Goal: Browse casually

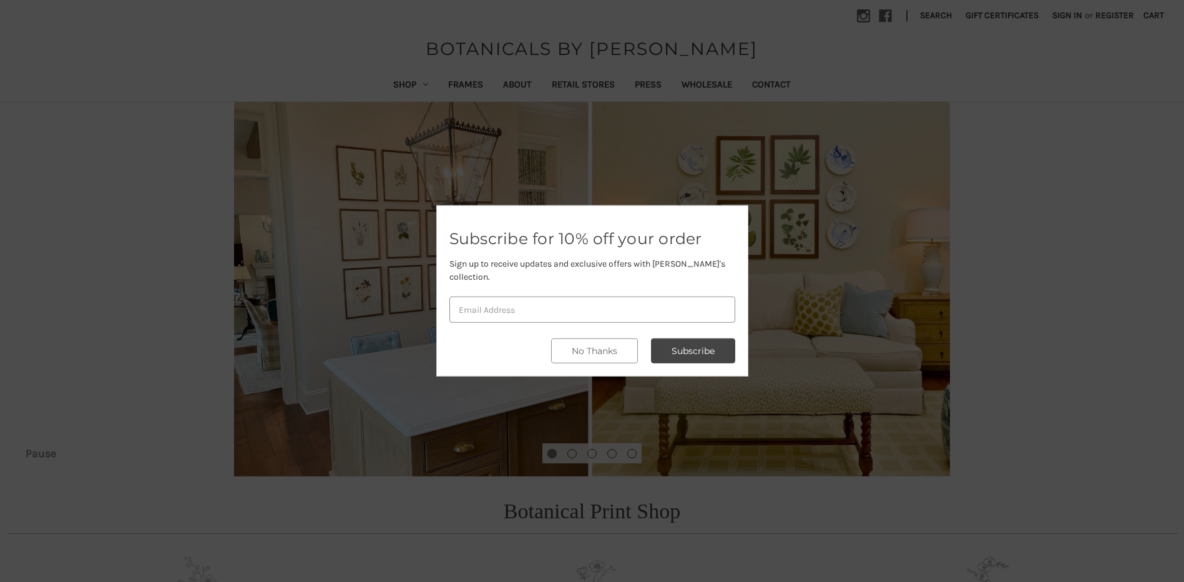
click at [402, 86] on div at bounding box center [592, 291] width 1184 height 582
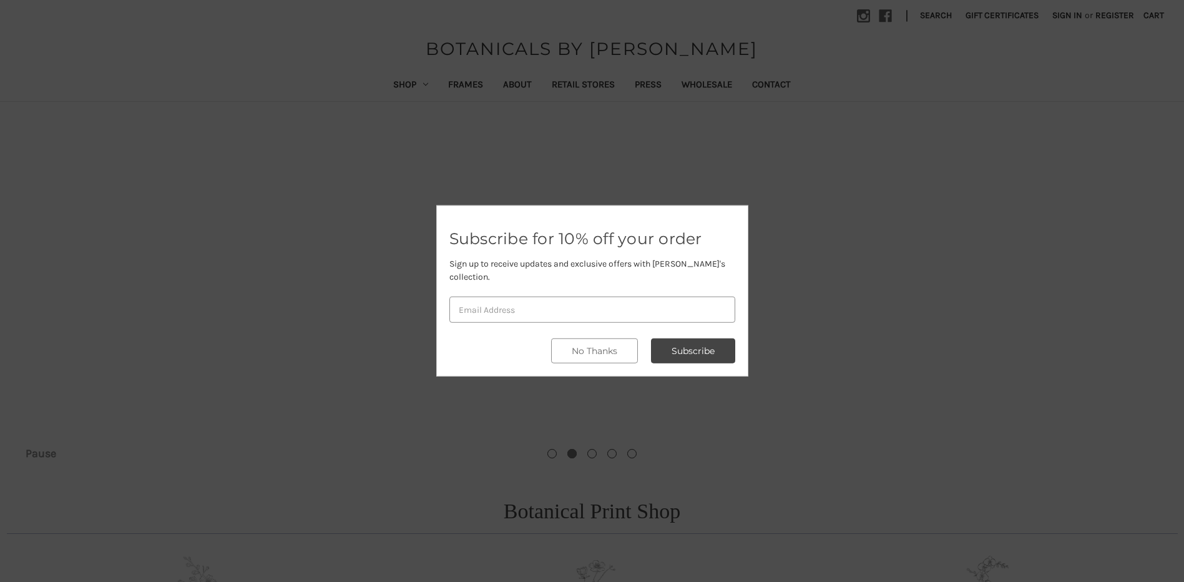
scroll to position [125, 0]
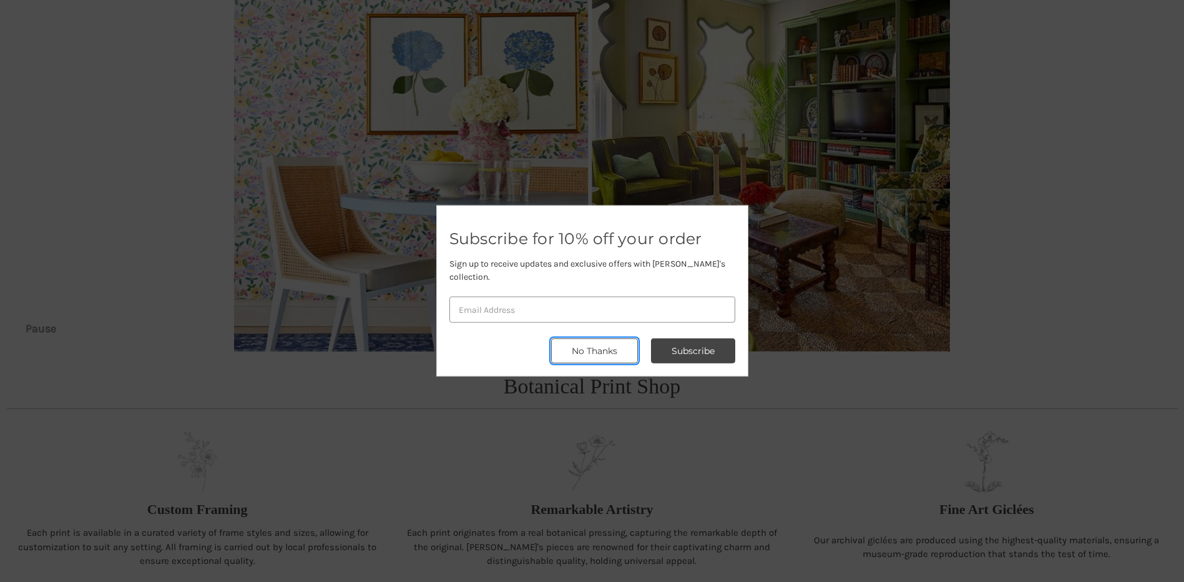
drag, startPoint x: 586, startPoint y: 350, endPoint x: 558, endPoint y: 344, distance: 28.6
click at [585, 350] on button "No Thanks" at bounding box center [594, 350] width 87 height 25
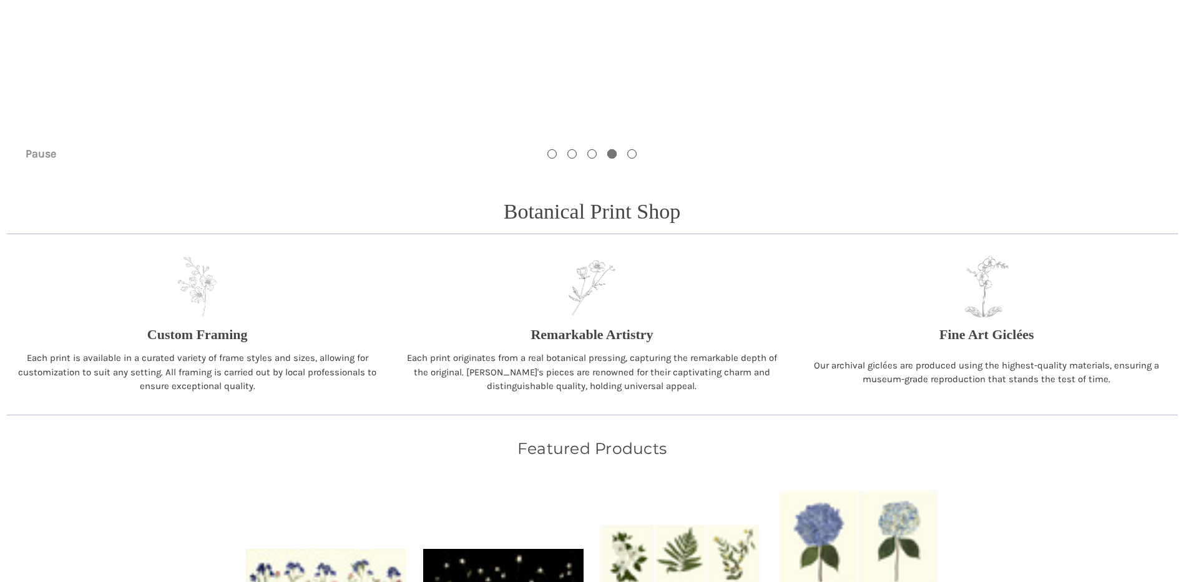
scroll to position [0, 0]
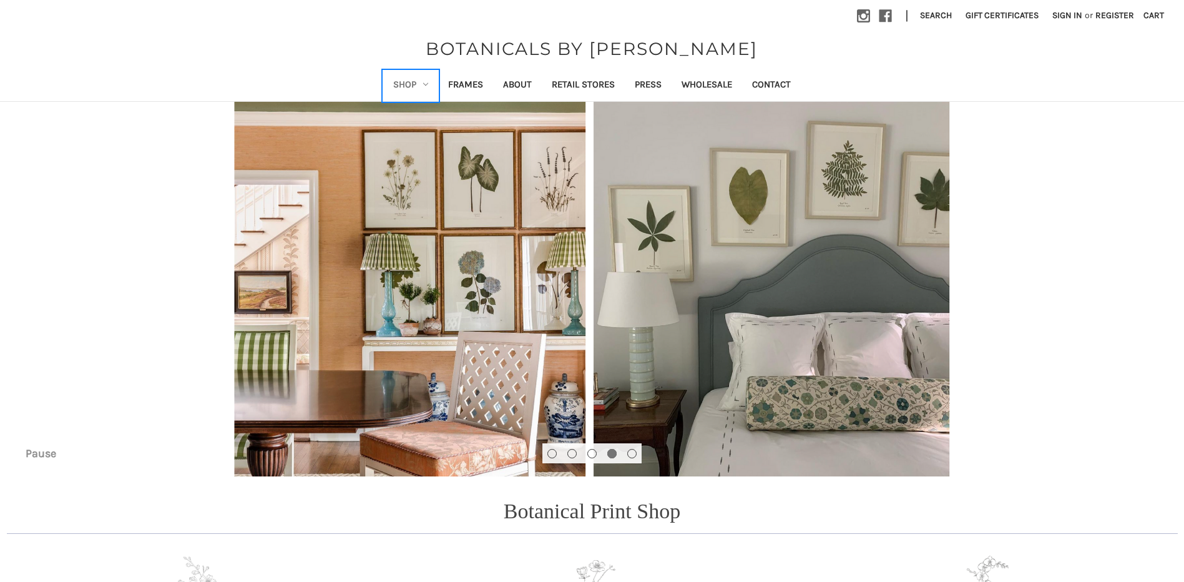
click at [403, 87] on link "Shop" at bounding box center [410, 86] width 55 height 31
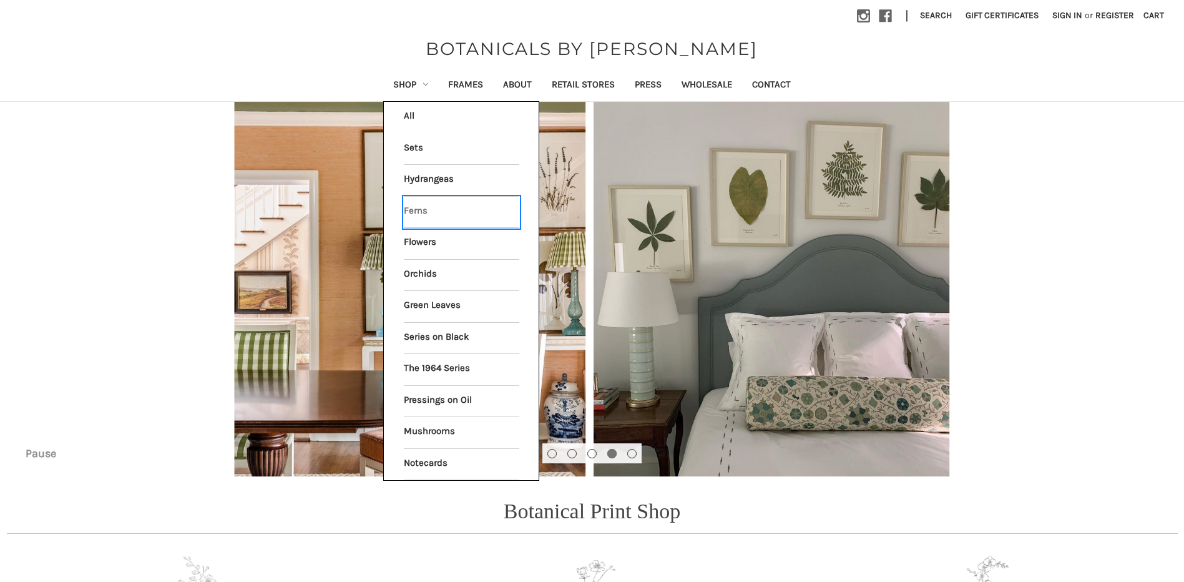
click at [414, 215] on link "Ferns" at bounding box center [461, 212] width 115 height 31
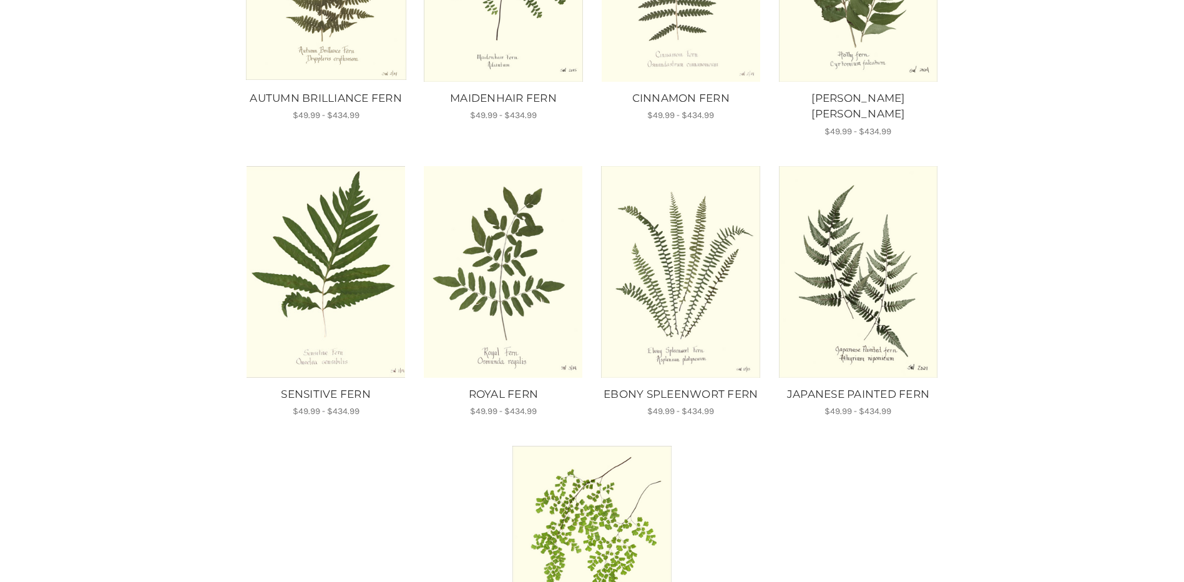
scroll to position [1061, 0]
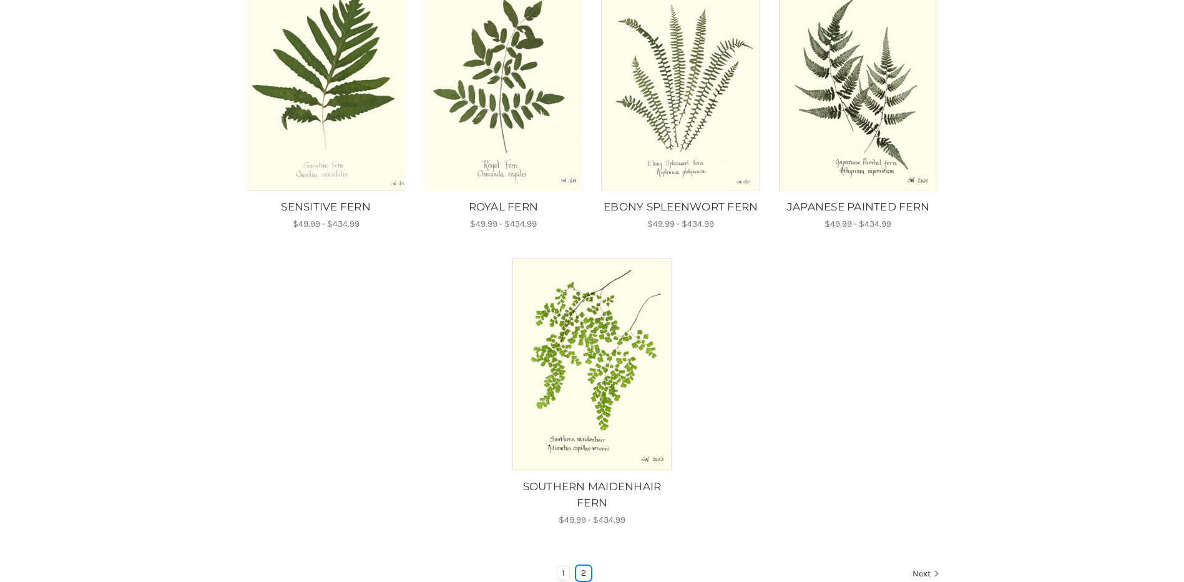
click at [580, 566] on link "2" at bounding box center [584, 573] width 14 height 14
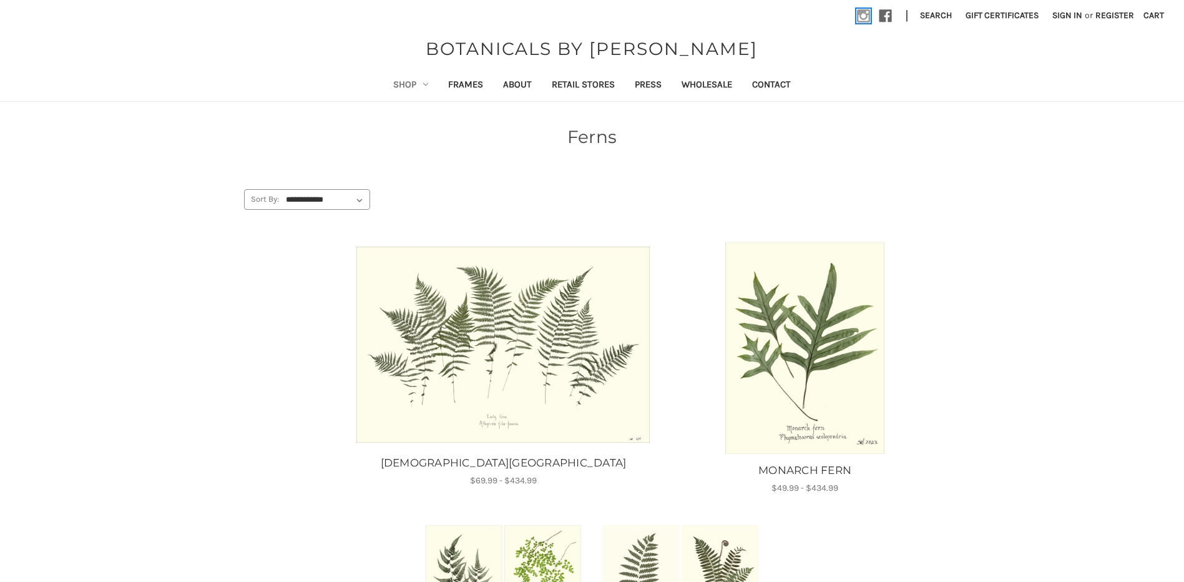
click at [861, 13] on use at bounding box center [863, 15] width 13 height 13
